Goal: Task Accomplishment & Management: Manage account settings

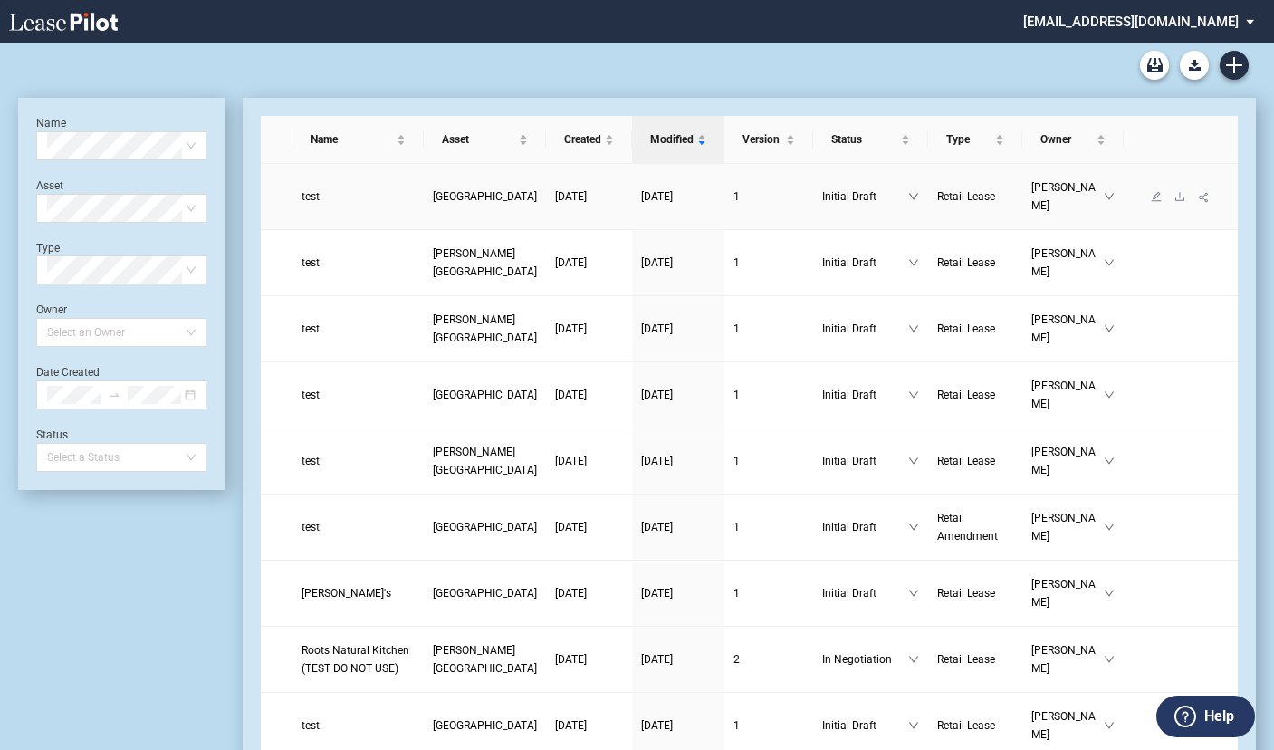
click at [433, 196] on link "[GEOGRAPHIC_DATA]" at bounding box center [485, 196] width 104 height 18
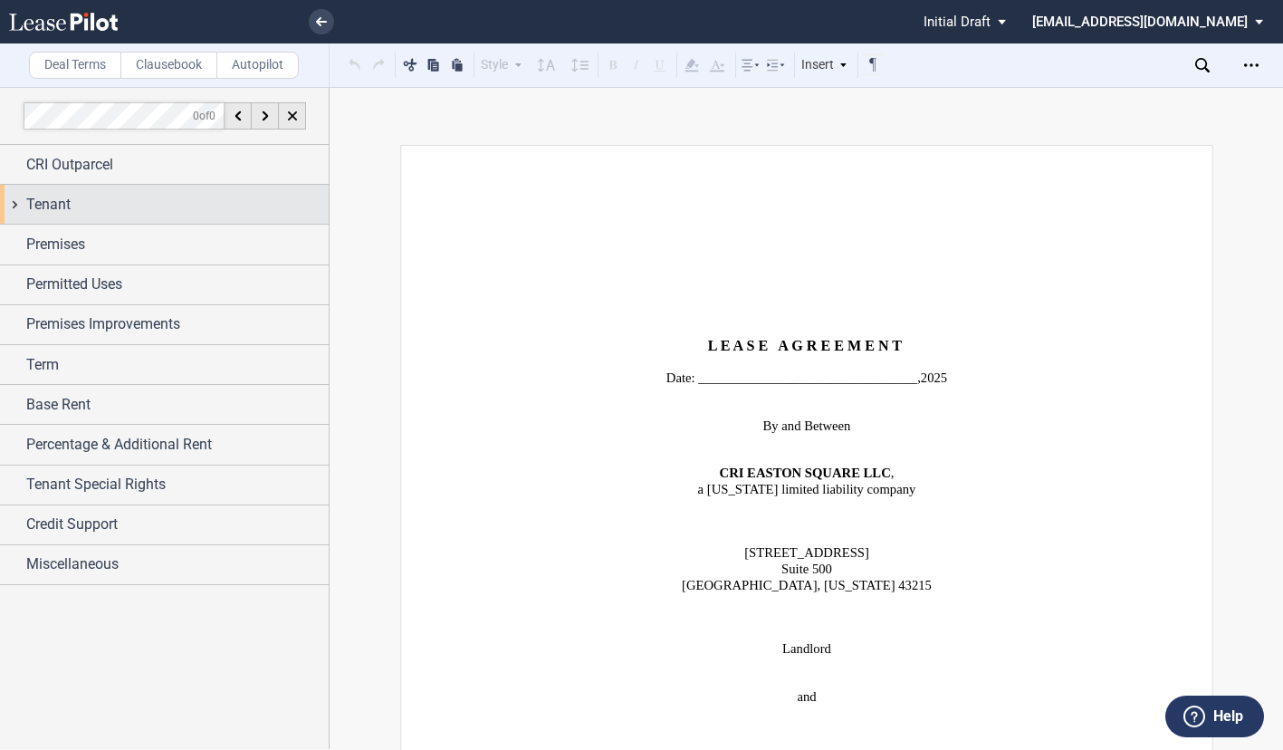
click at [15, 201] on div "Tenant" at bounding box center [164, 204] width 329 height 39
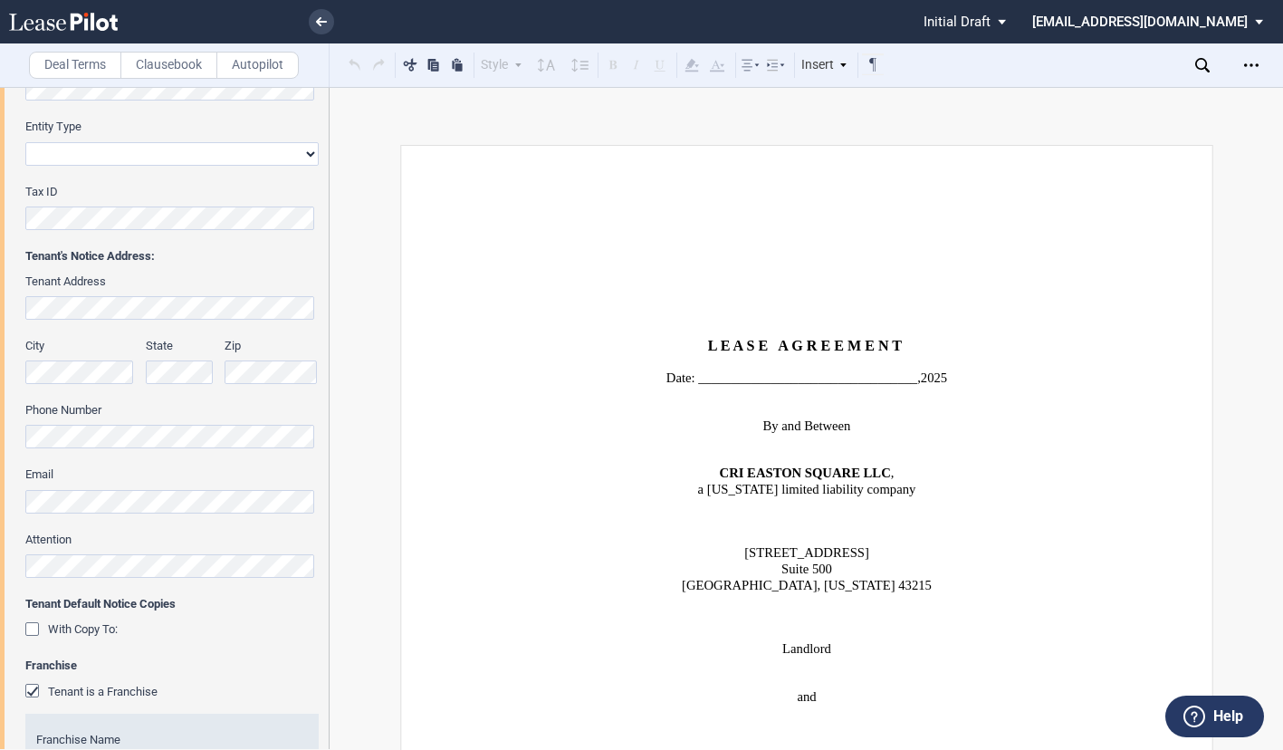
scroll to position [453, 0]
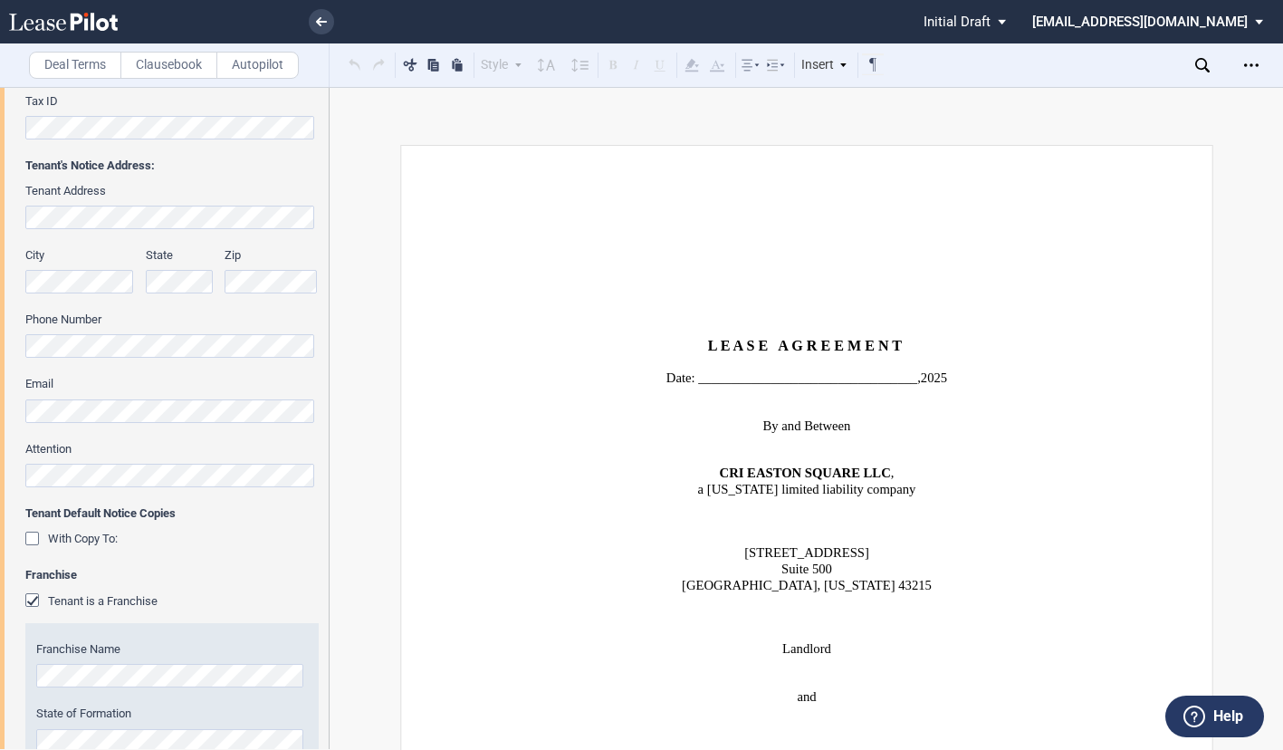
click at [35, 597] on div "Tenant is a Franchise" at bounding box center [34, 602] width 18 height 18
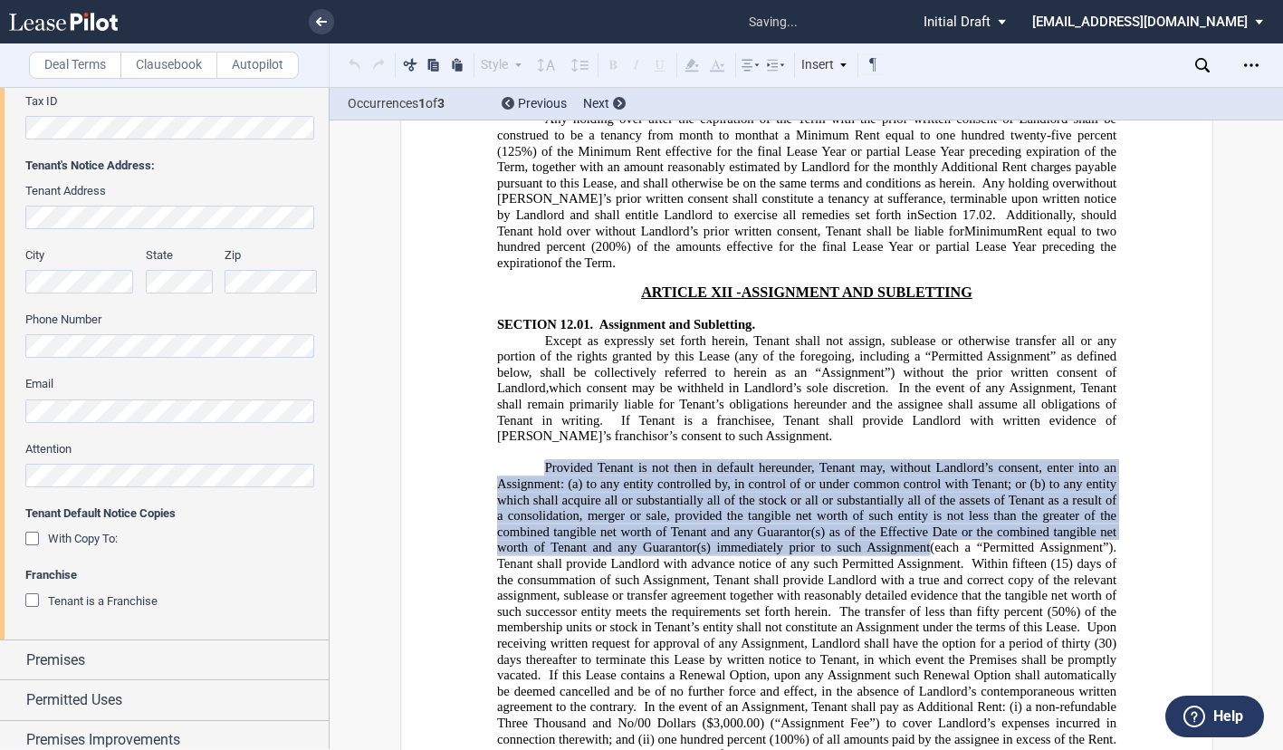
click at [35, 597] on div "Tenant is a Franchise" at bounding box center [34, 602] width 18 height 18
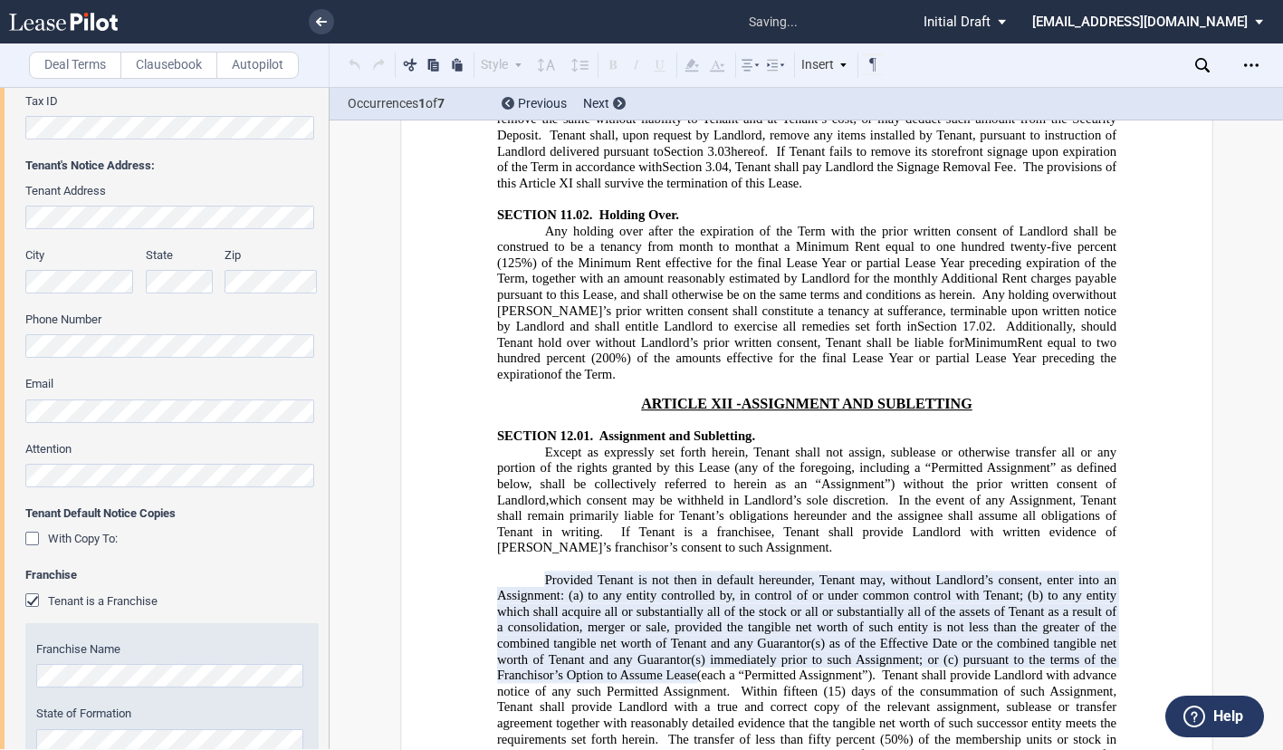
scroll to position [16268, 0]
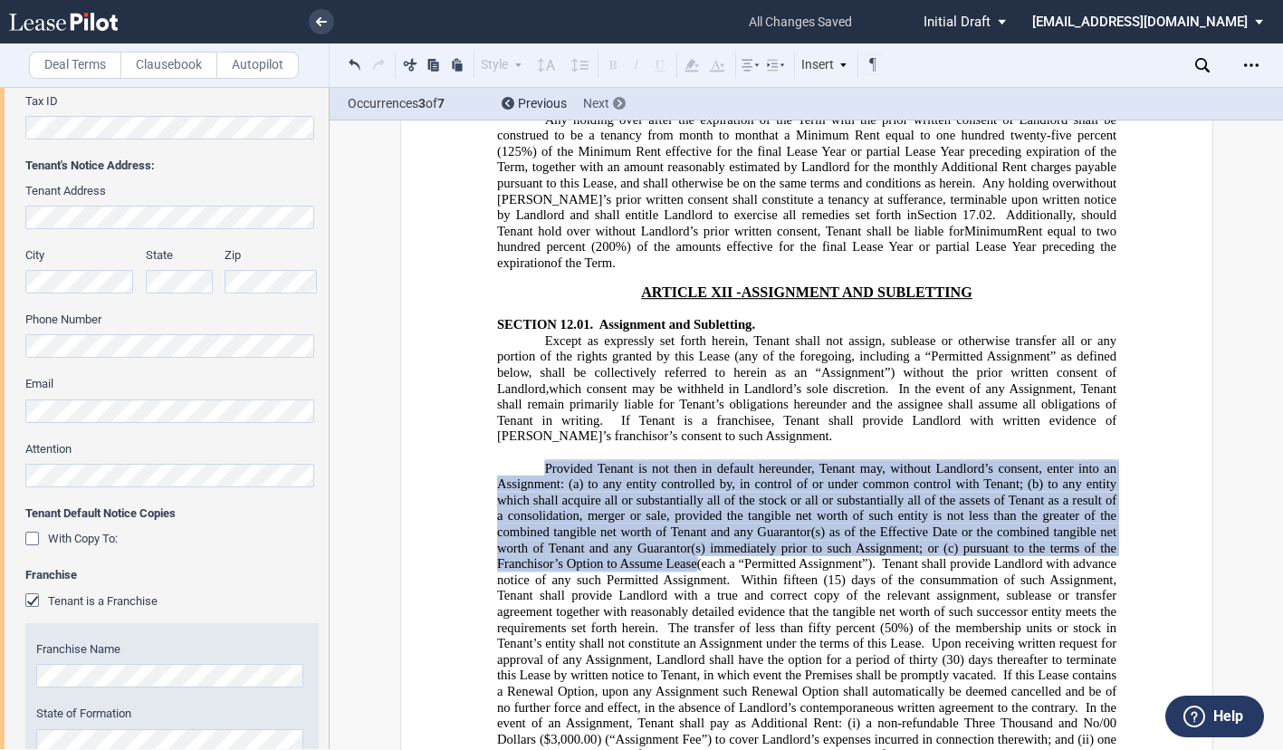
click at [615, 107] on div at bounding box center [619, 103] width 13 height 13
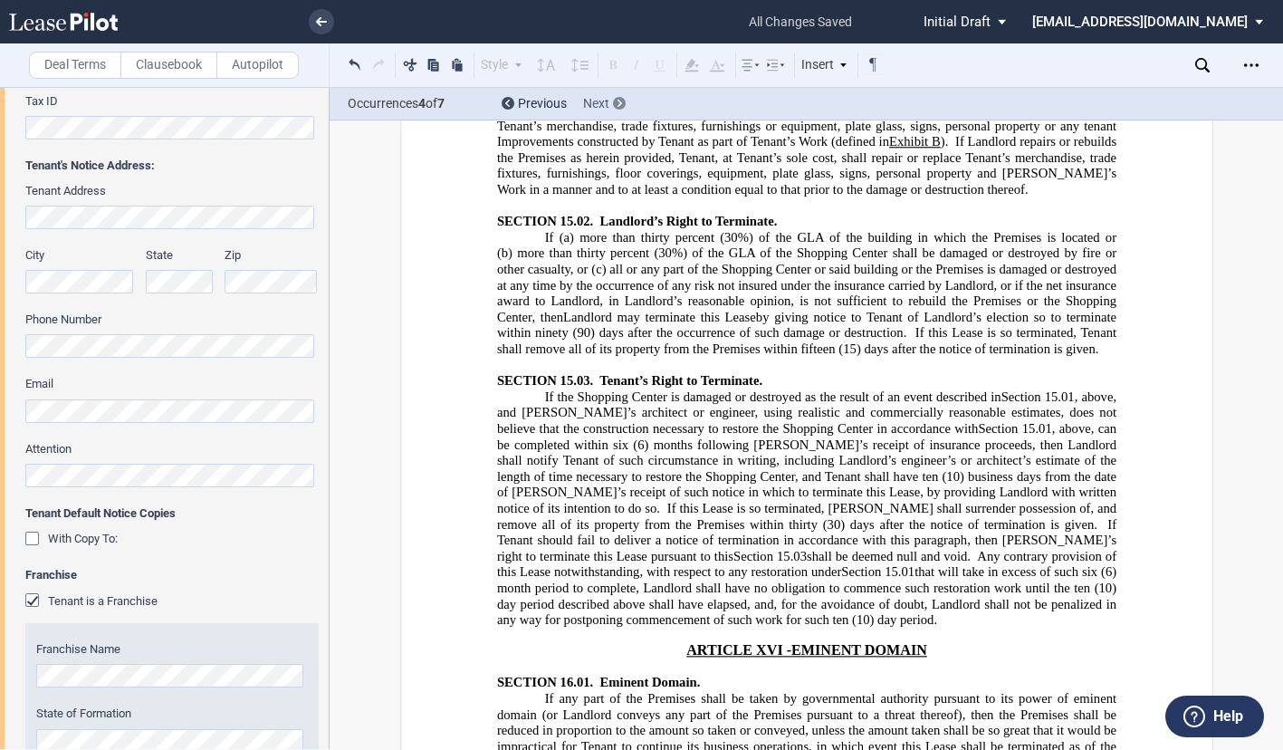
scroll to position [19744, 0]
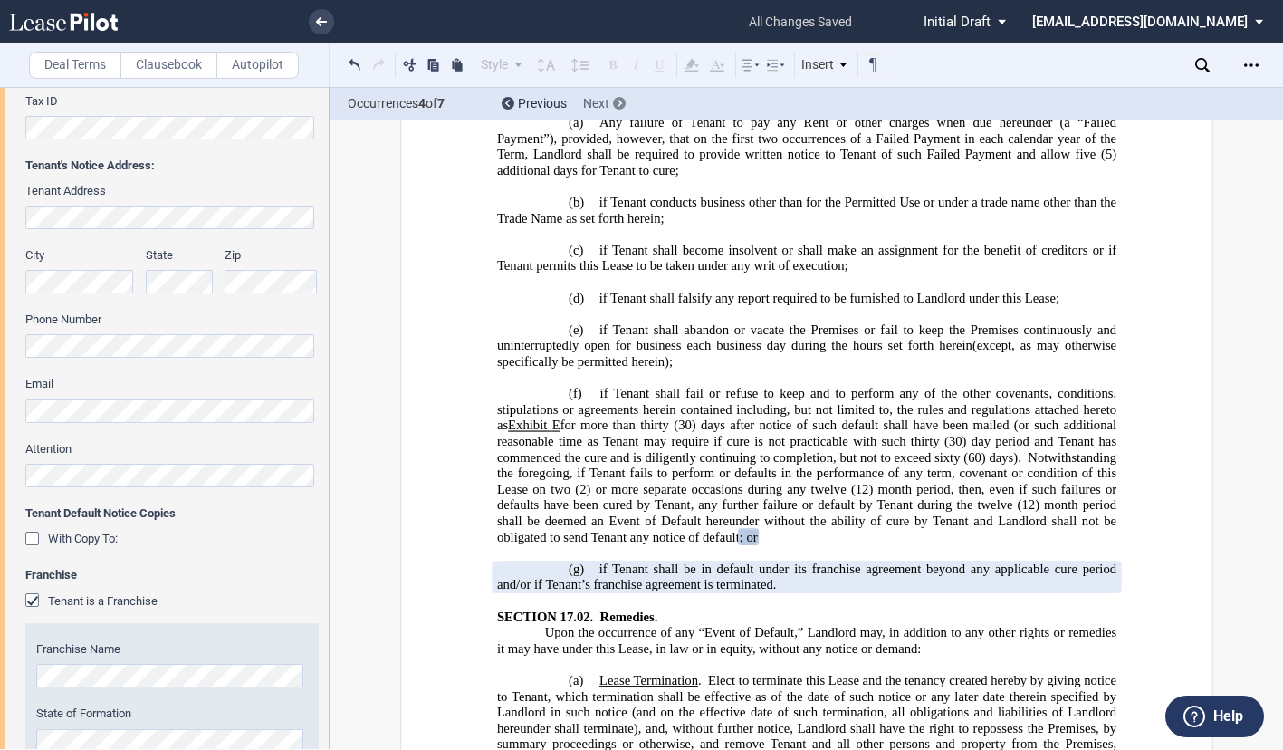
click at [615, 107] on div at bounding box center [619, 103] width 13 height 13
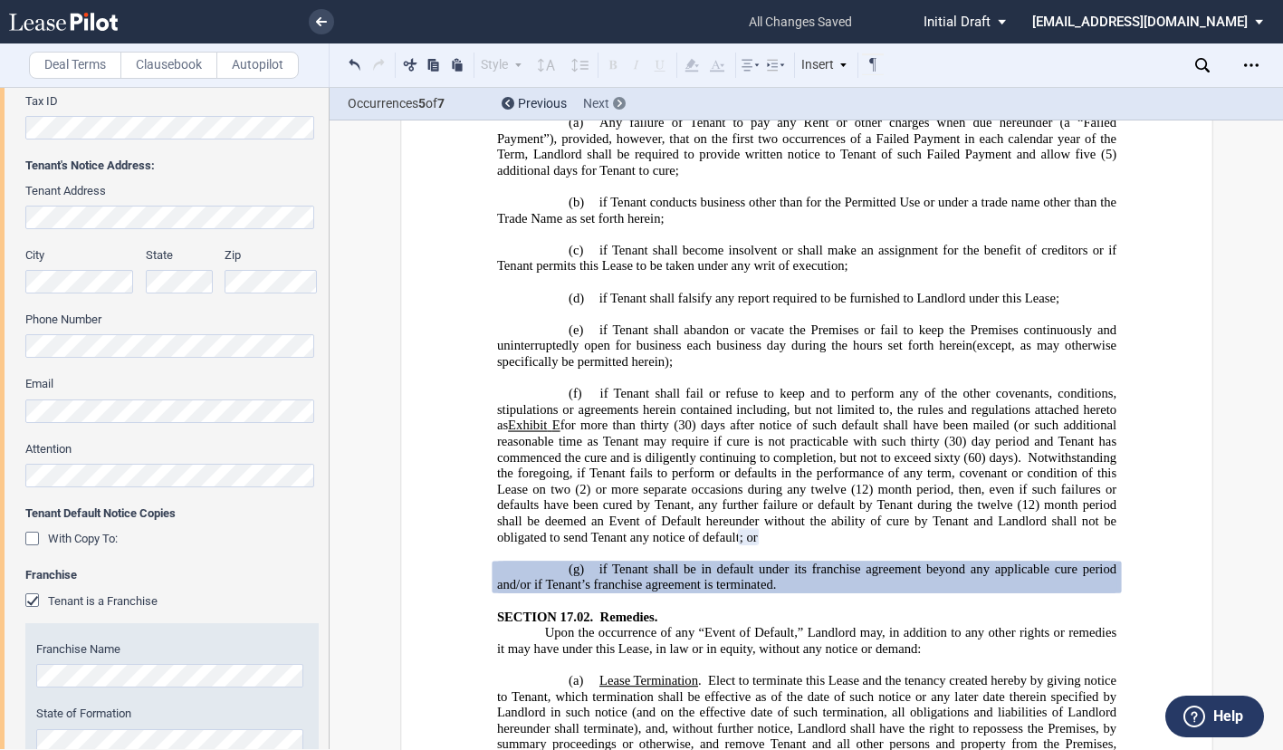
click at [615, 107] on div at bounding box center [619, 103] width 13 height 13
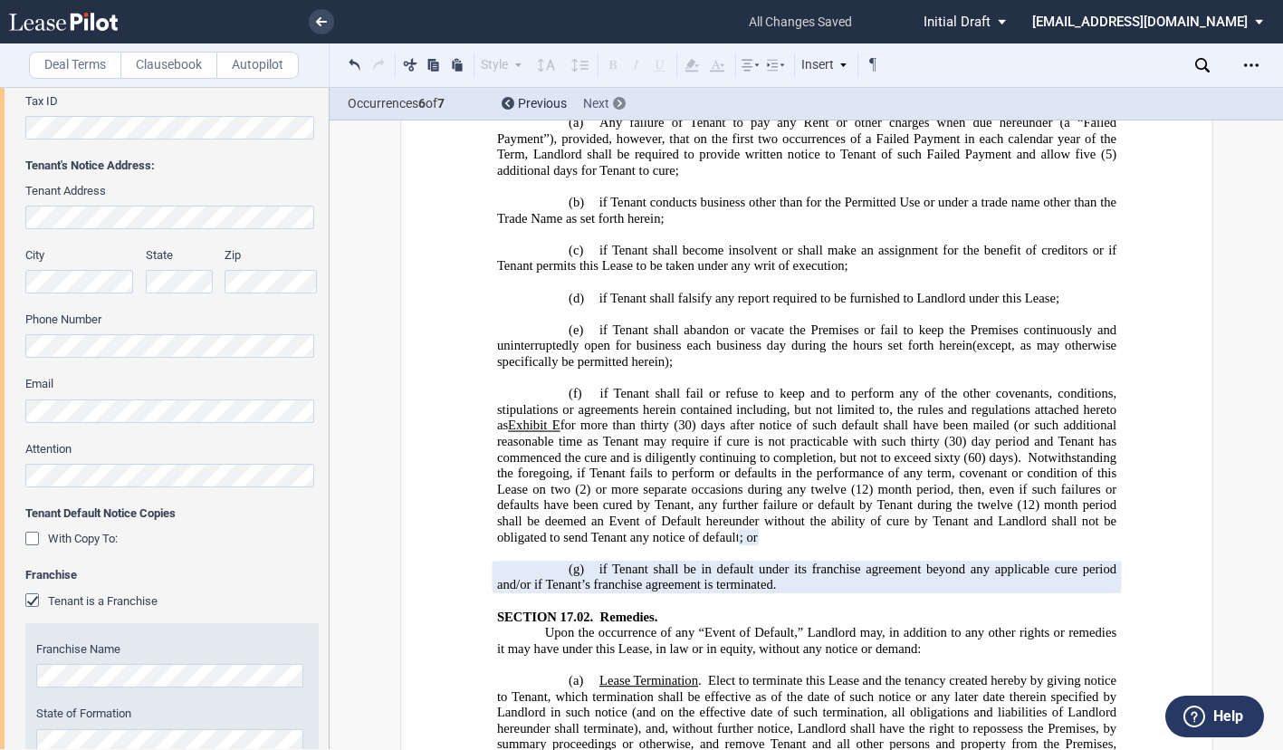
scroll to position [27806, 0]
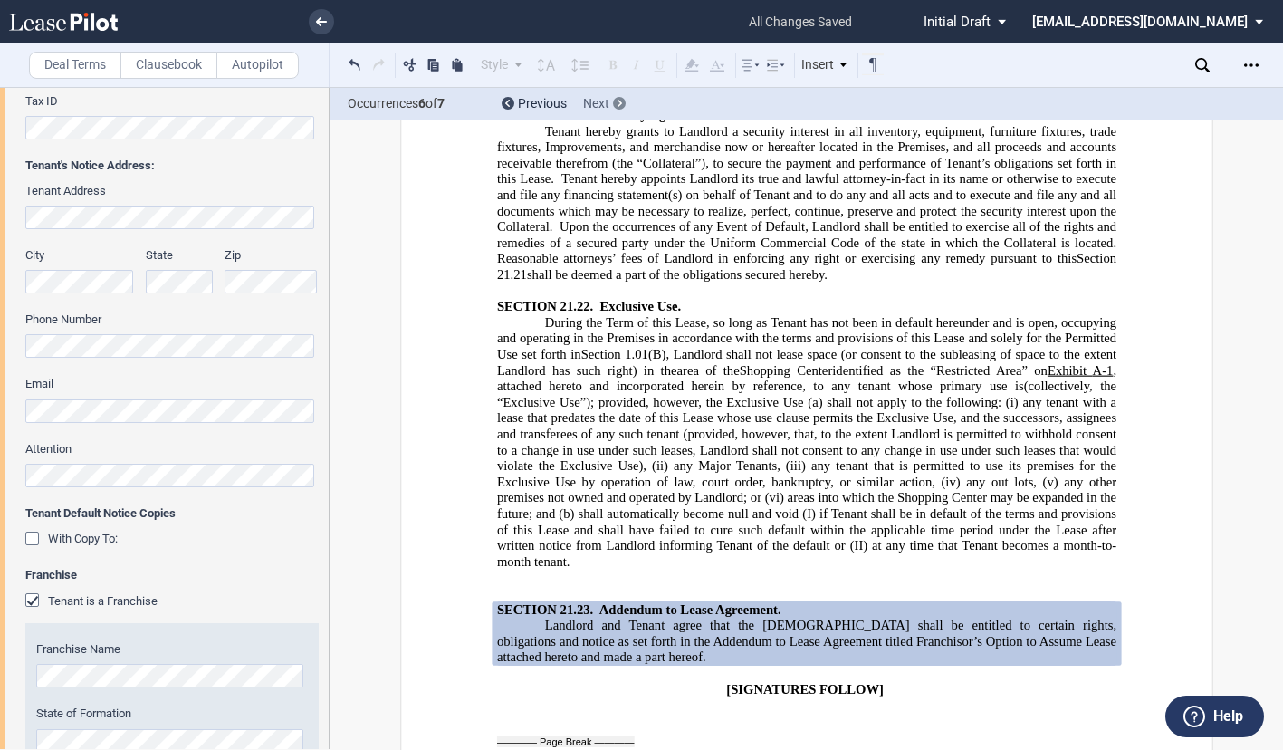
click at [615, 107] on div at bounding box center [619, 103] width 13 height 13
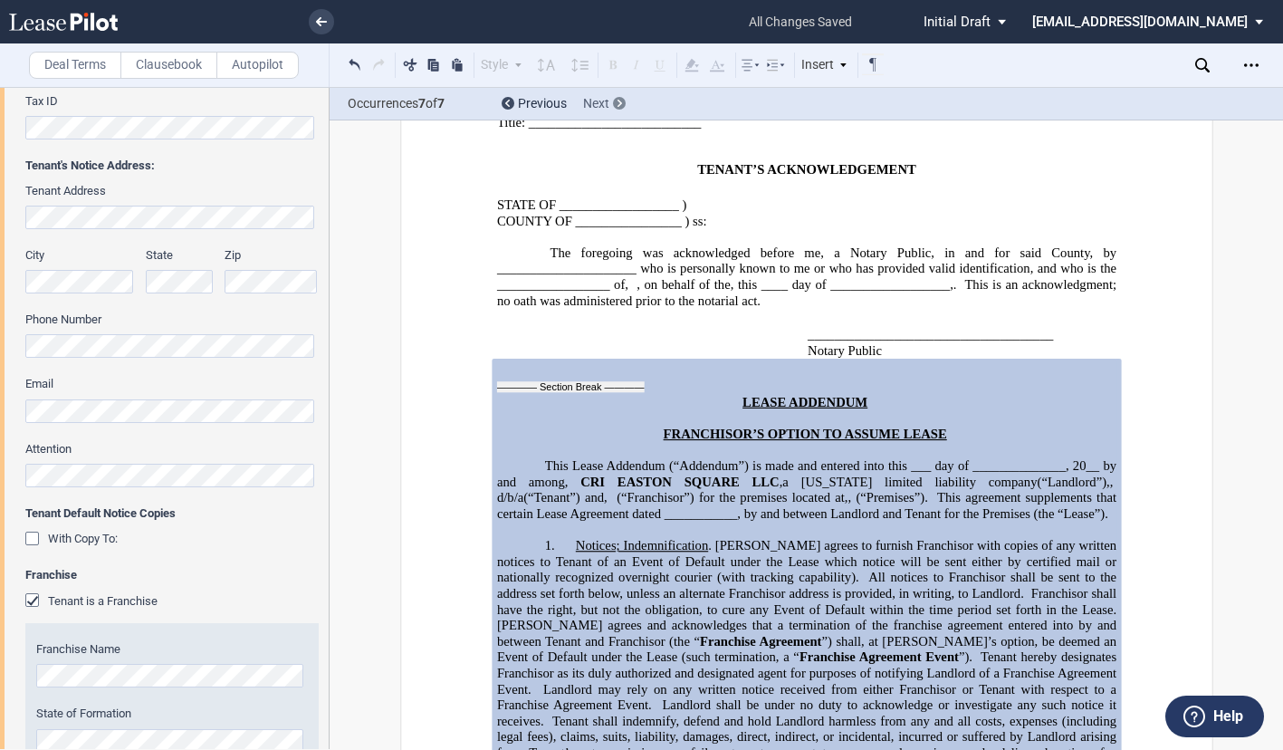
scroll to position [29241, 0]
click at [633, 537] on span ". [PERSON_NAME] agrees to furnish Franchisor with copies of any written notices…" at bounding box center [807, 560] width 623 height 47
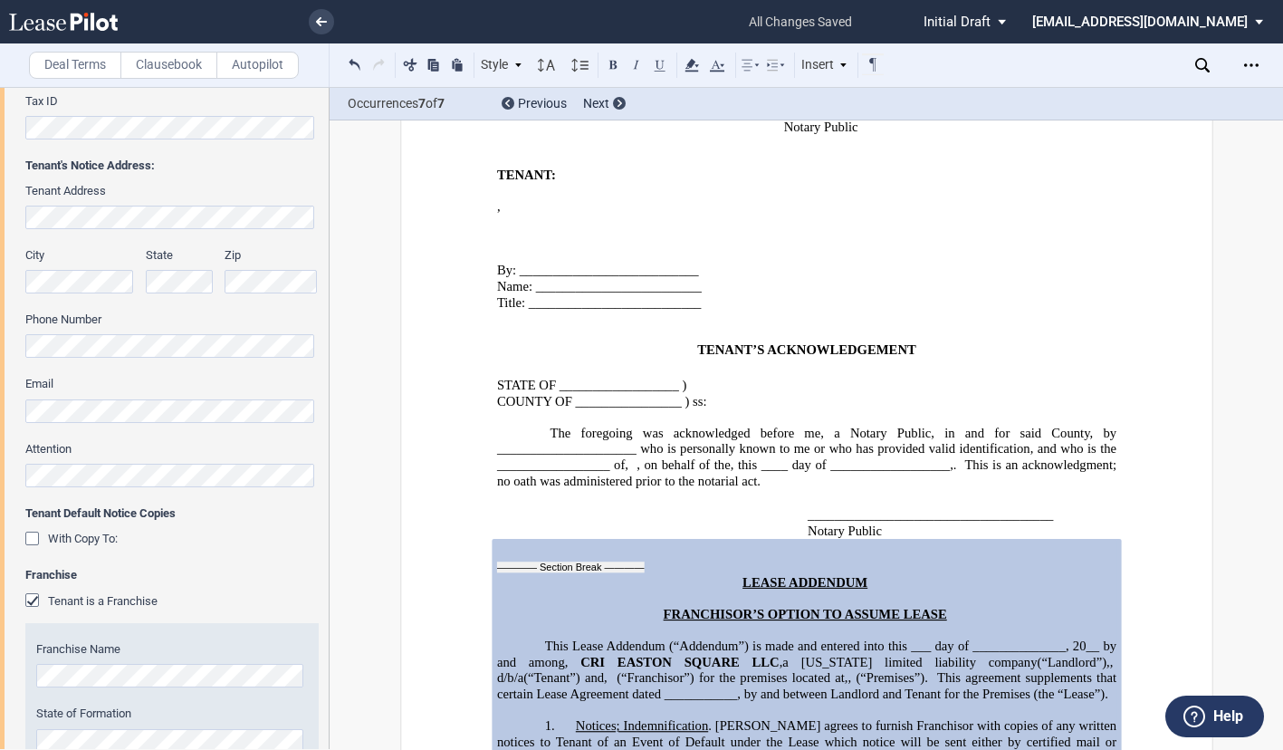
click at [751, 575] on span "LEASE ADDENDUM" at bounding box center [804, 582] width 125 height 15
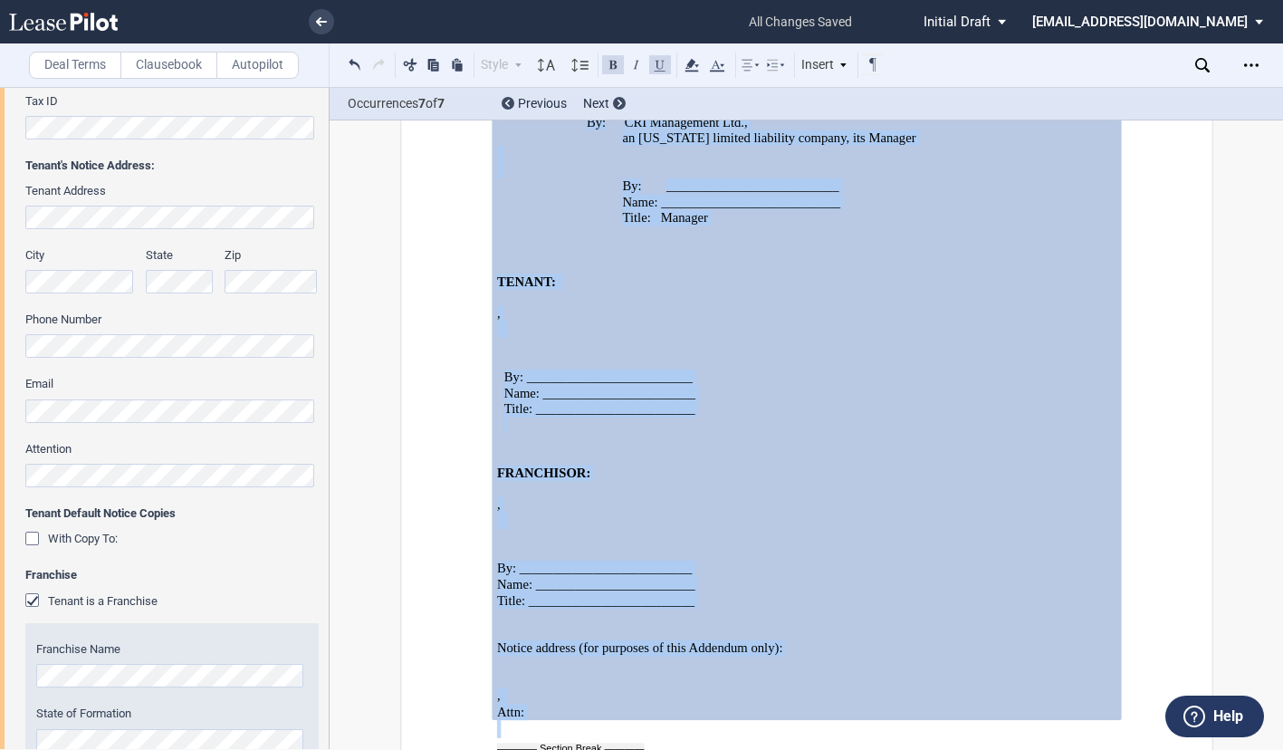
scroll to position [31323, 0]
drag, startPoint x: 739, startPoint y: 312, endPoint x: 897, endPoint y: 423, distance: 193.1
